Goal: Check status: Check status

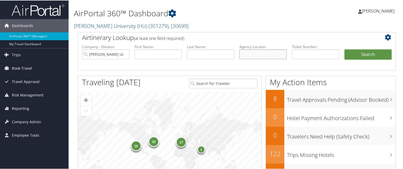
click at [266, 52] on input "text" at bounding box center [262, 54] width 47 height 10
paste input "**********"
type input "**********"
click at [344, 49] on button "Search" at bounding box center [367, 54] width 47 height 11
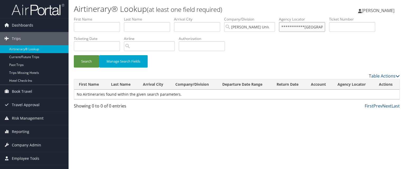
click at [301, 25] on input "**********" at bounding box center [302, 27] width 46 height 10
click at [303, 26] on input "text" at bounding box center [302, 27] width 46 height 10
click at [74, 55] on button "Search" at bounding box center [86, 61] width 25 height 12
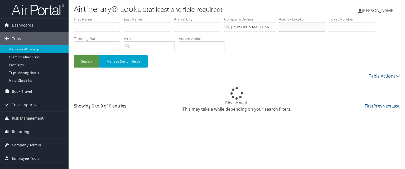
click at [299, 24] on input "text" at bounding box center [302, 27] width 46 height 10
click at [305, 28] on input "text" at bounding box center [302, 27] width 46 height 10
paste input "CPMWX0"
type input "CPMWX0"
click at [74, 55] on button "Search" at bounding box center [86, 61] width 25 height 12
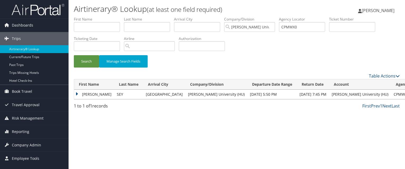
click at [80, 95] on td "MARCIA" at bounding box center [94, 94] width 40 height 9
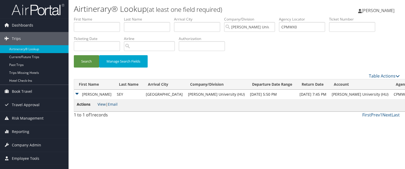
click at [100, 105] on link "View" at bounding box center [102, 104] width 8 height 5
click at [301, 27] on input "CPMWX0" at bounding box center [302, 27] width 46 height 10
click at [303, 28] on input "text" at bounding box center [302, 27] width 46 height 10
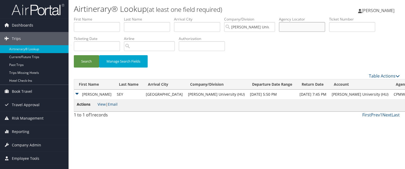
paste input "CPMWX0"
type input "CPMWX0"
click at [74, 55] on button "Search" at bounding box center [86, 61] width 25 height 12
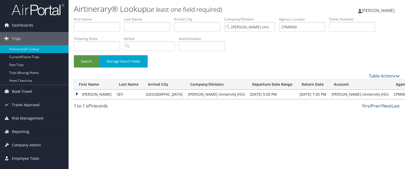
click at [76, 93] on td "MARCIA" at bounding box center [94, 94] width 40 height 9
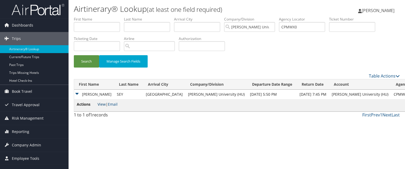
click at [100, 104] on link "View" at bounding box center [102, 104] width 8 height 5
click at [308, 23] on input "CPMWX0" at bounding box center [302, 27] width 46 height 10
click at [301, 29] on input "text" at bounding box center [302, 27] width 46 height 10
paste input "CGGX1C"
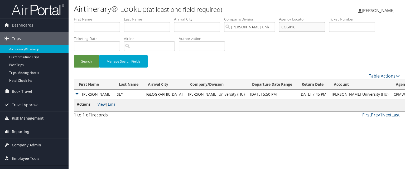
type input "CGGX1C"
click at [74, 55] on button "Search" at bounding box center [86, 61] width 25 height 12
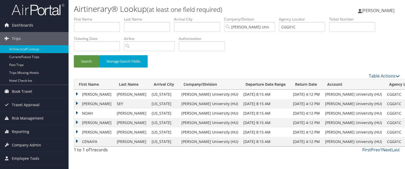
click at [83, 102] on td "MARCIA" at bounding box center [94, 103] width 40 height 9
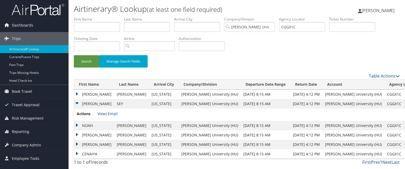
click at [102, 115] on link "View" at bounding box center [102, 114] width 8 height 5
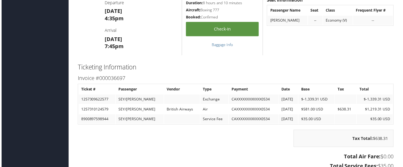
scroll to position [447, 1]
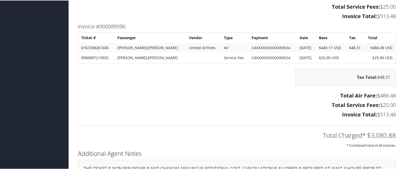
scroll to position [899, 0]
